Goal: Task Accomplishment & Management: Use online tool/utility

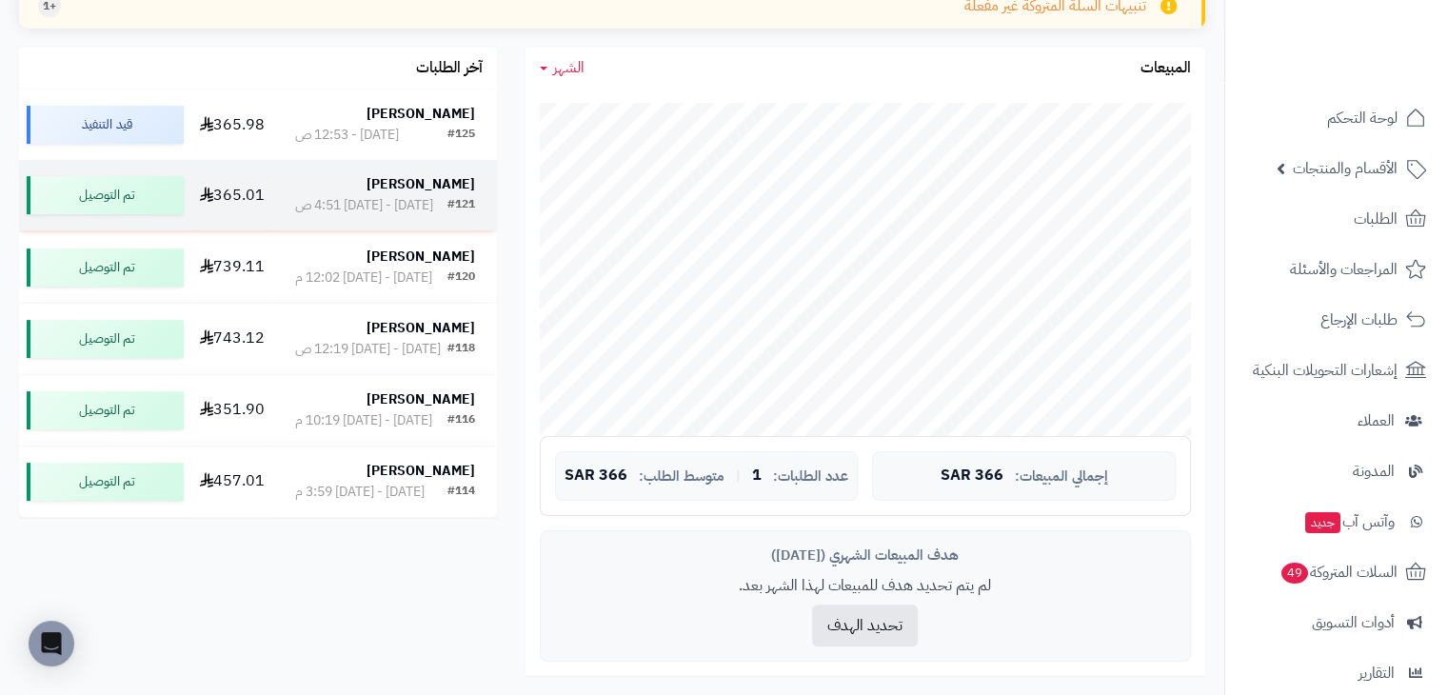
scroll to position [357, 0]
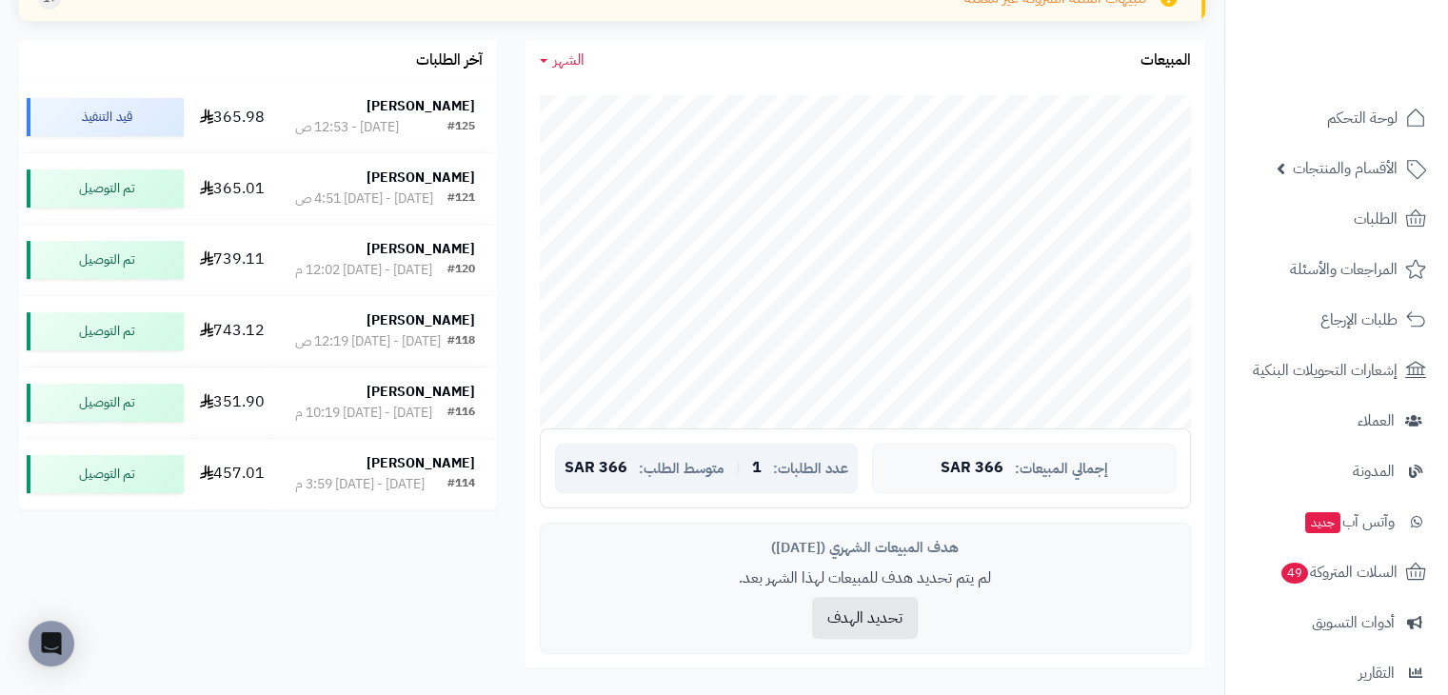
click at [588, 465] on span "366 SAR" at bounding box center [595, 468] width 63 height 17
click at [830, 603] on button "تحديد الهدف" at bounding box center [865, 617] width 106 height 42
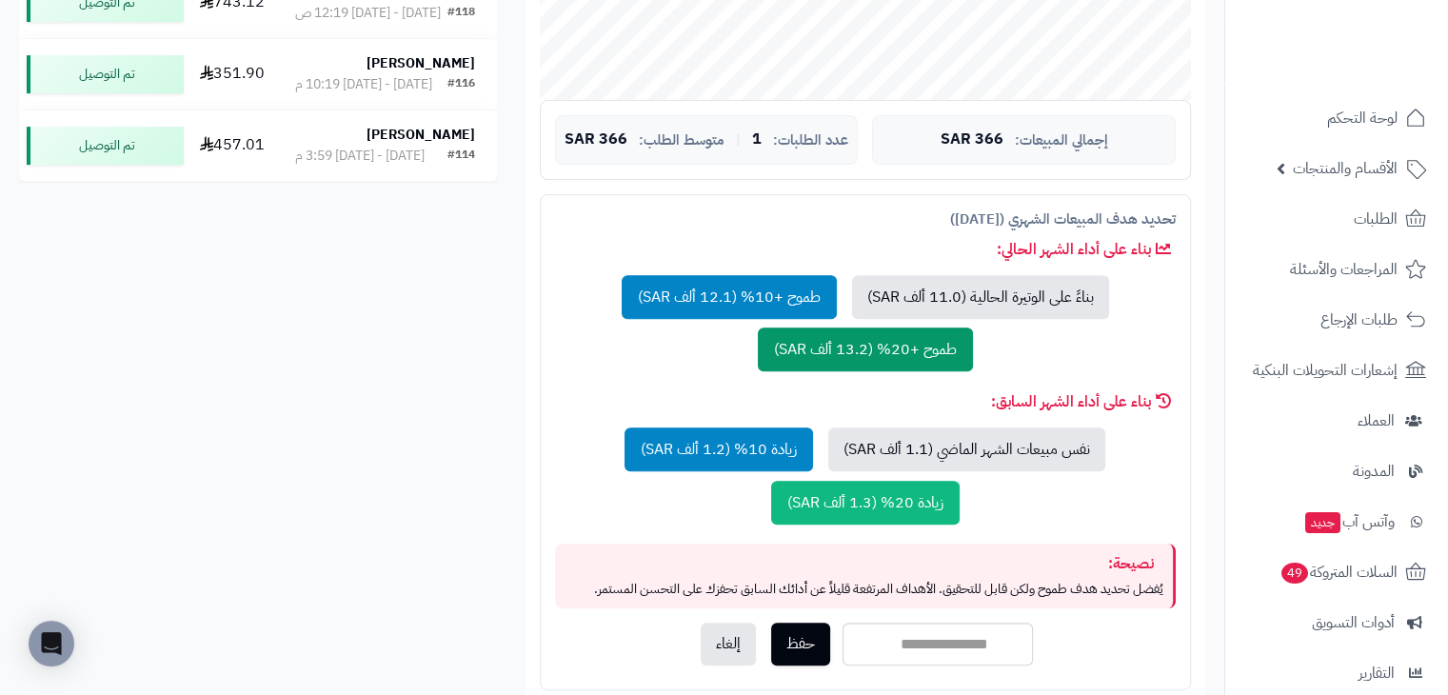
scroll to position [691, 0]
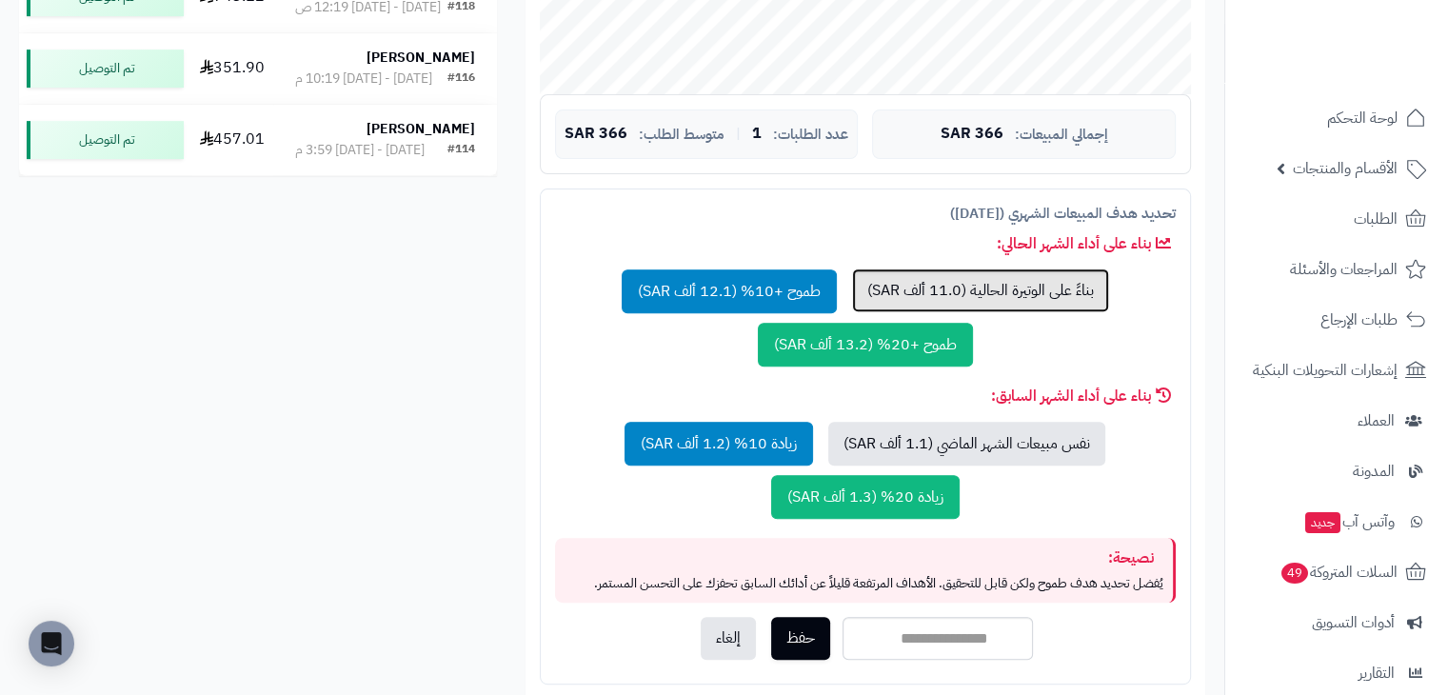
click at [895, 298] on button "بناءً على الوتيرة الحالية (11.0 ألف SAR)" at bounding box center [980, 290] width 257 height 44
type input "*****"
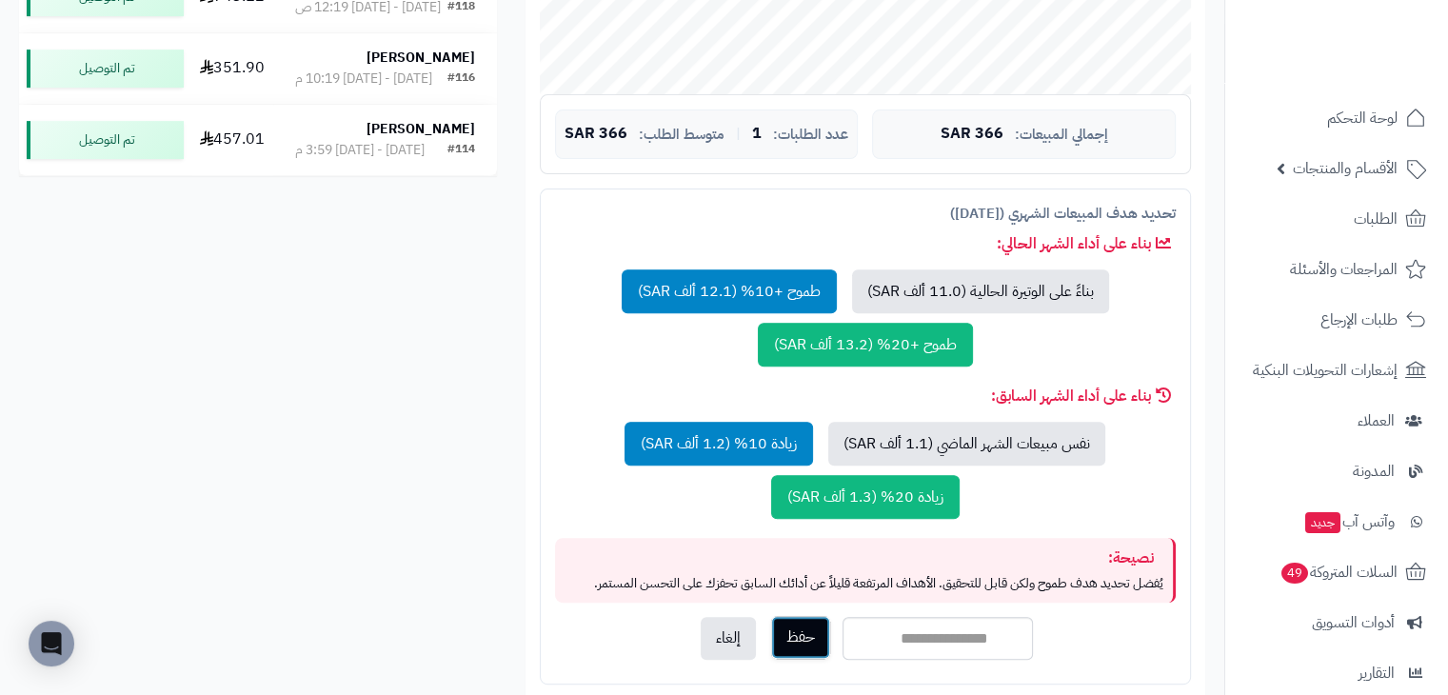
click at [793, 647] on button "حفظ" at bounding box center [800, 637] width 59 height 43
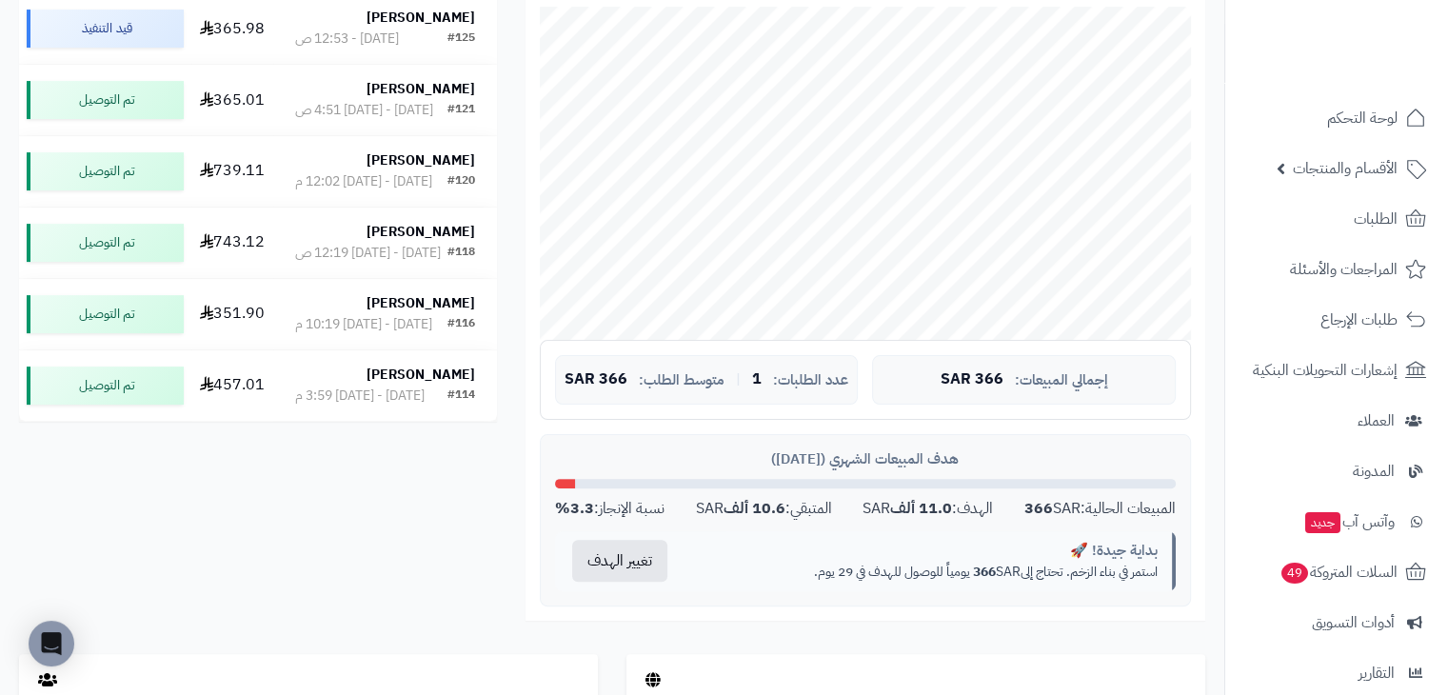
scroll to position [442, 0]
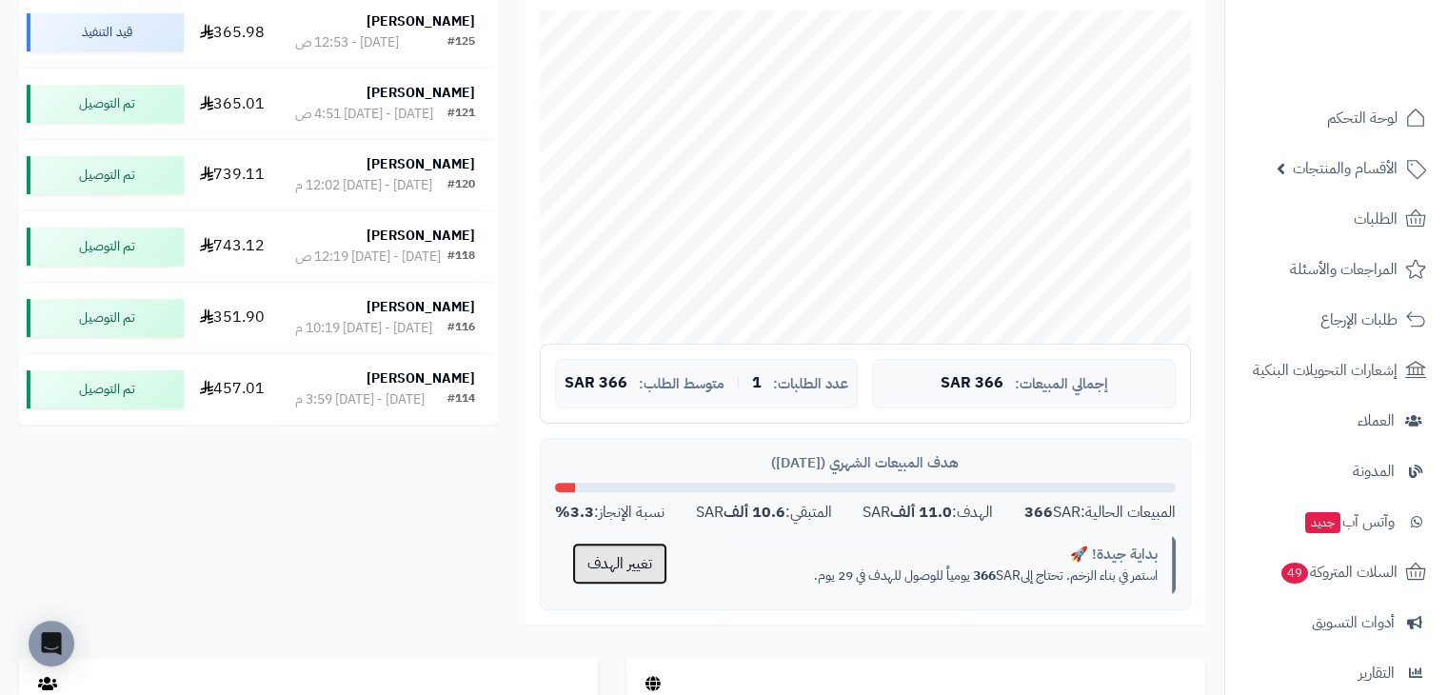
click at [613, 545] on button "تغيير الهدف" at bounding box center [619, 564] width 95 height 42
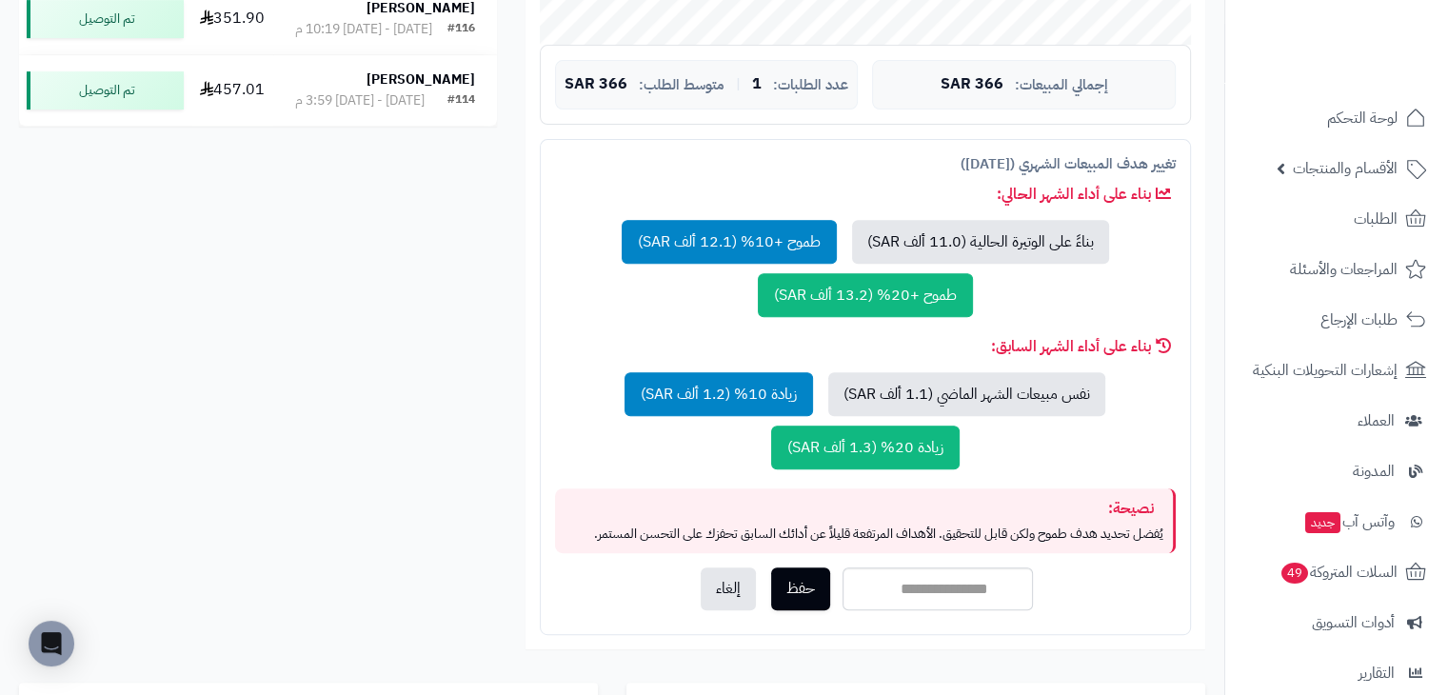
scroll to position [757, 0]
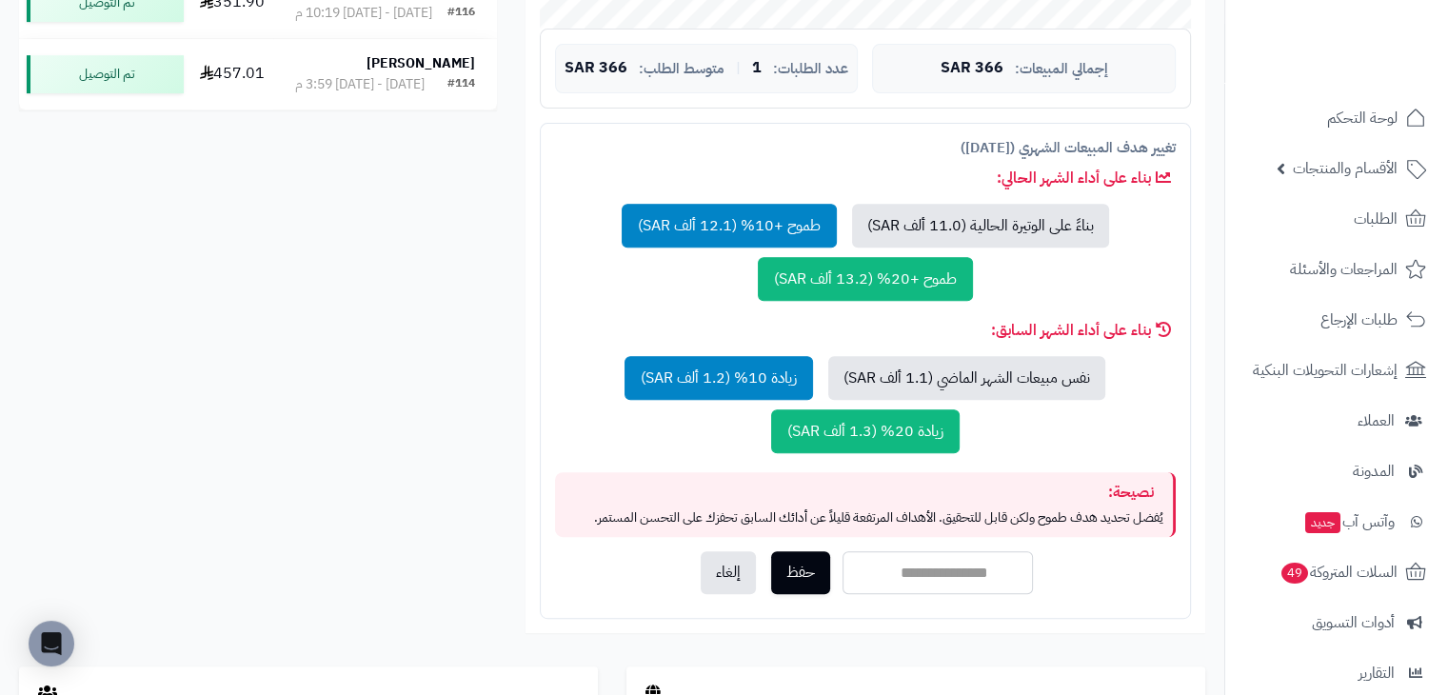
click at [902, 572] on input "*****" at bounding box center [937, 572] width 190 height 43
type input "*"
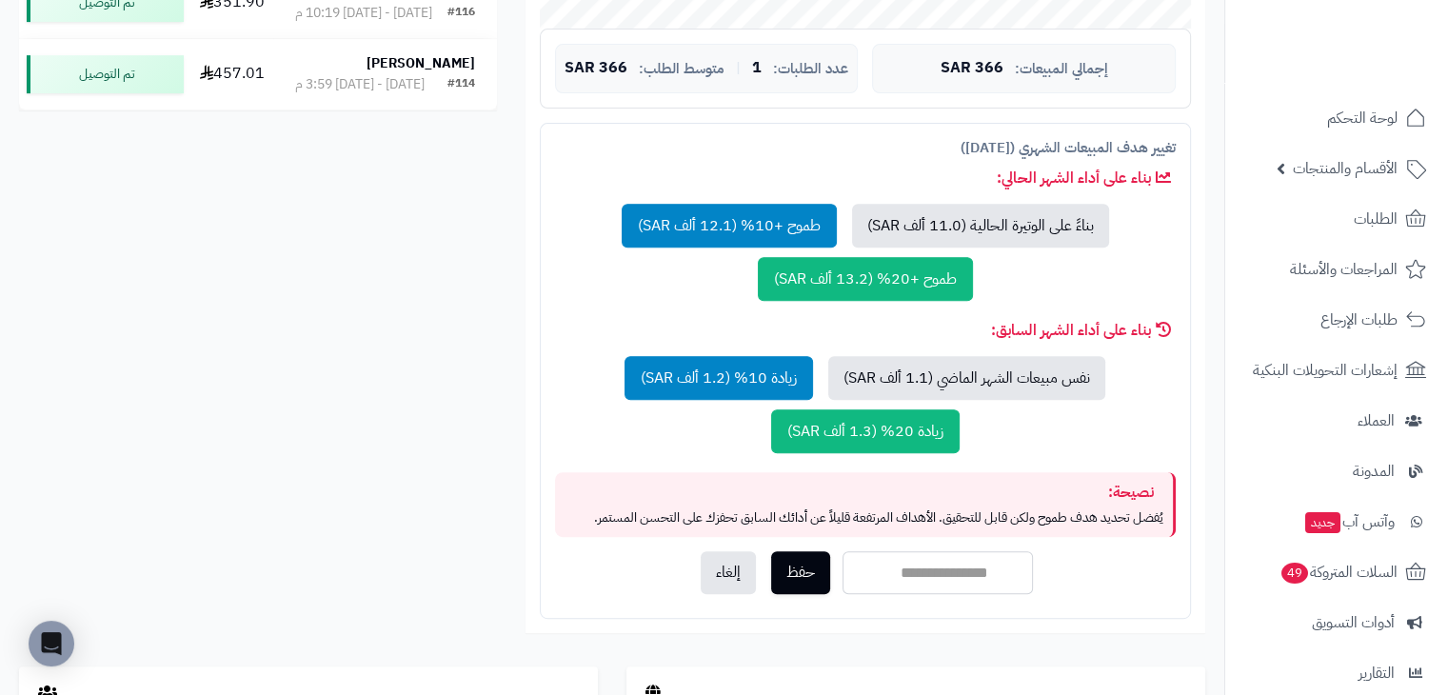
type input "*"
click at [716, 576] on button "إلغاء" at bounding box center [728, 571] width 55 height 43
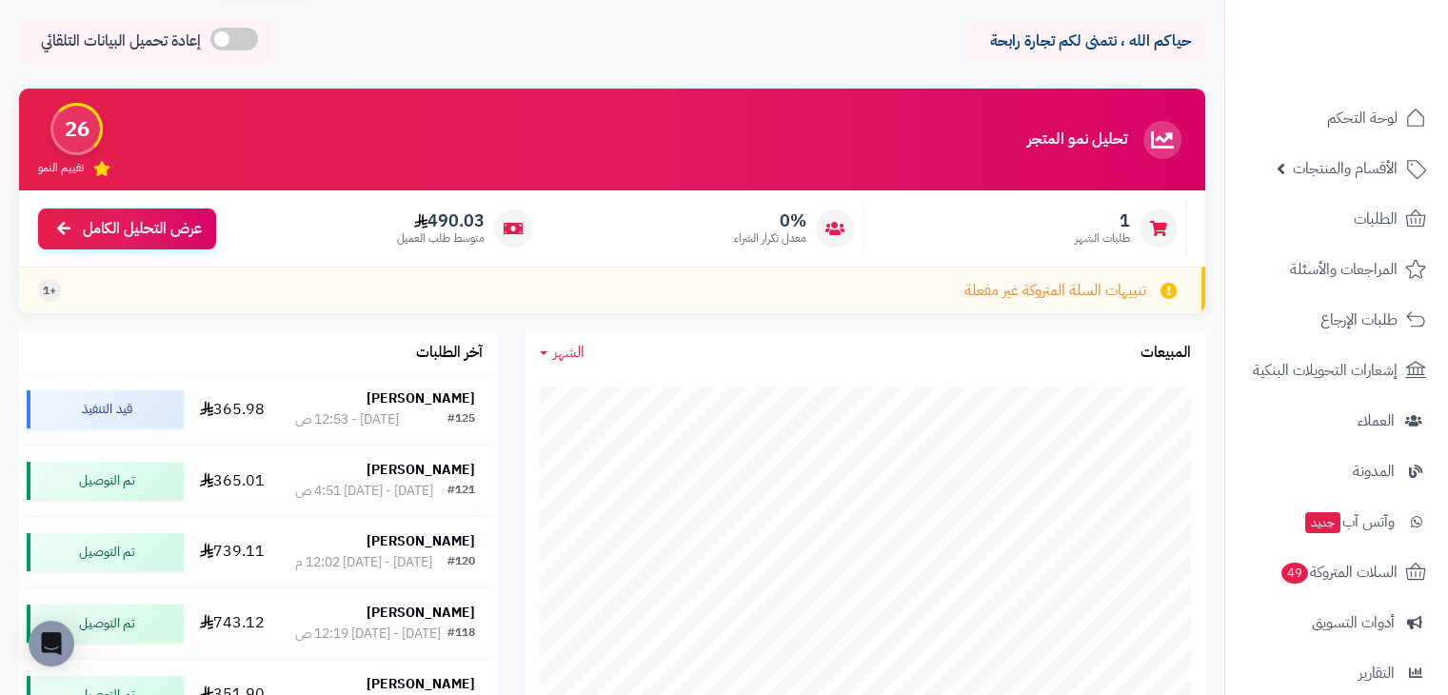
scroll to position [63, 0]
